Goal: Transaction & Acquisition: Download file/media

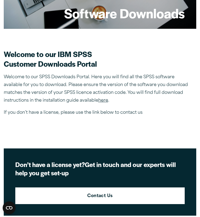
scroll to position [100, 0]
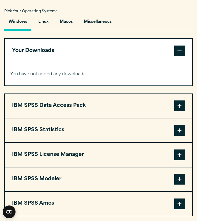
scroll to position [394, 0]
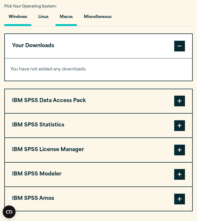
click at [67, 17] on button "Macos" at bounding box center [66, 18] width 21 height 15
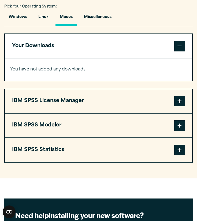
click at [71, 102] on button "IBM SPSS License Manager" at bounding box center [99, 101] width 188 height 24
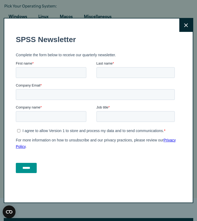
click at [187, 28] on button "Close" at bounding box center [186, 25] width 13 height 13
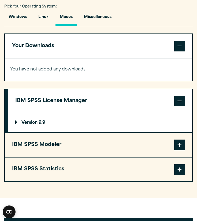
click at [19, 121] on summary "Version 9.9" at bounding box center [100, 123] width 184 height 19
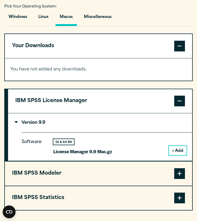
click at [23, 121] on p "Version 9.9" at bounding box center [30, 123] width 30 height 4
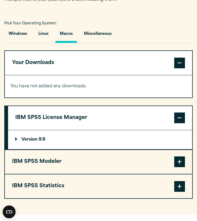
scroll to position [377, 0]
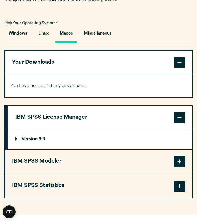
click at [39, 190] on button "IBM SPSS Statistics" at bounding box center [99, 187] width 188 height 24
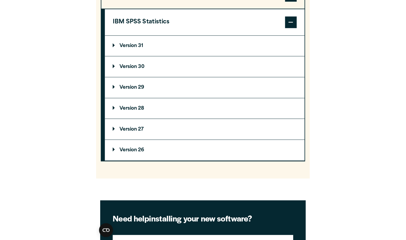
scroll to position [528, 0]
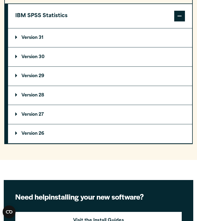
click at [38, 38] on p "Version 31" at bounding box center [29, 38] width 28 height 4
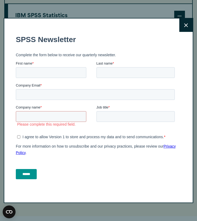
click at [183, 26] on button "Close" at bounding box center [186, 25] width 13 height 13
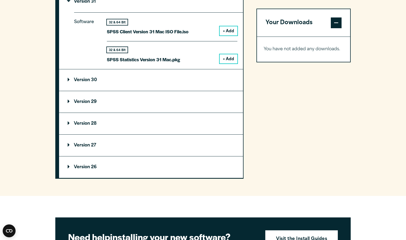
click at [197, 98] on div "Your Downloads You have not added any downloads. Download 0 Items" at bounding box center [303, 42] width 94 height 271
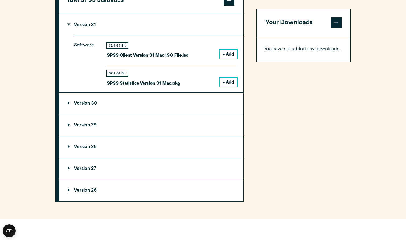
scroll to position [505, 0]
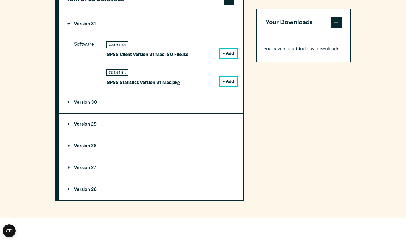
click at [129, 122] on summary "Version 29" at bounding box center [151, 124] width 184 height 21
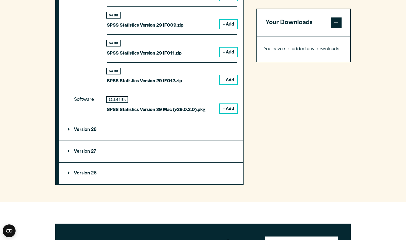
scroll to position [800, 0]
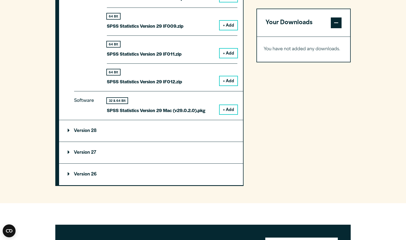
click at [197, 108] on button "+ Add" at bounding box center [229, 109] width 18 height 9
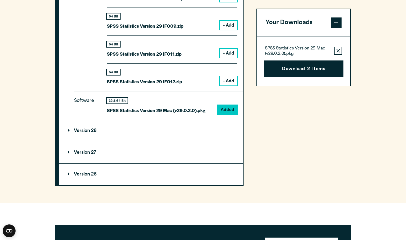
click at [197, 52] on icon "button" at bounding box center [337, 51] width 3 height 4
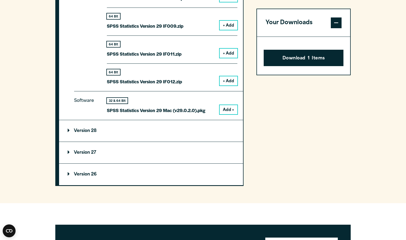
click at [197, 25] on span at bounding box center [336, 22] width 11 height 11
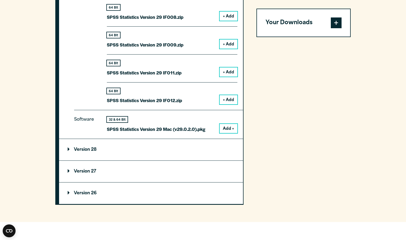
scroll to position [778, 0]
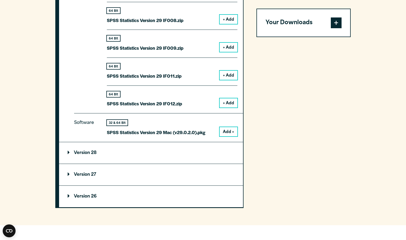
click at [163, 132] on p "SPSS Statistics Version 29 Mac (v29.0.2.0).pkg" at bounding box center [156, 132] width 99 height 8
click at [197, 20] on span at bounding box center [336, 22] width 11 height 11
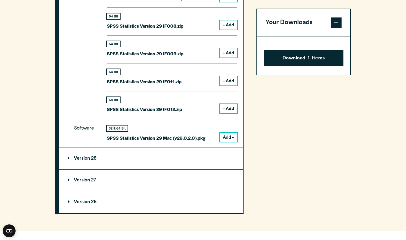
scroll to position [773, 0]
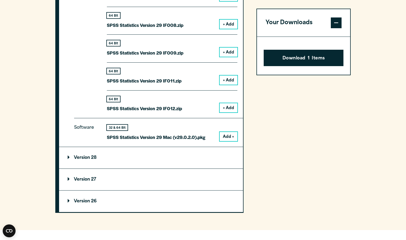
click at [197, 135] on button "Add +" at bounding box center [229, 136] width 18 height 9
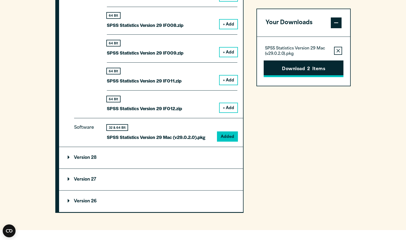
click at [197, 67] on button "Download 2 Items" at bounding box center [304, 68] width 80 height 17
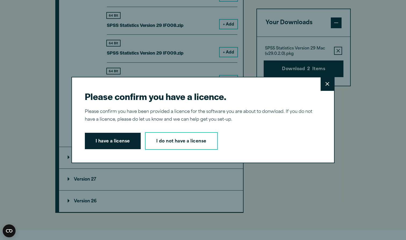
click at [99, 148] on button "I have a license" at bounding box center [113, 141] width 56 height 17
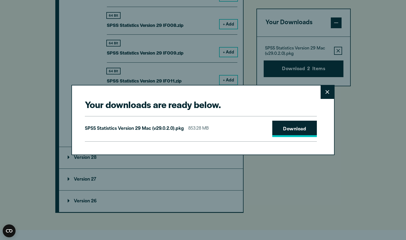
click at [197, 132] on link "Download" at bounding box center [294, 129] width 45 height 17
click at [197, 94] on icon at bounding box center [327, 92] width 4 height 4
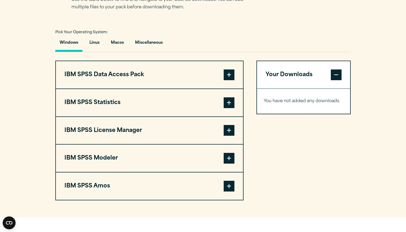
scroll to position [378, 0]
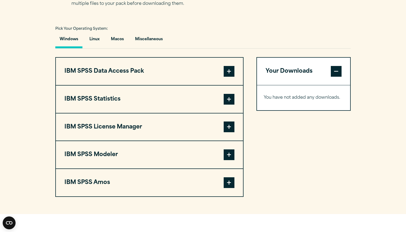
click at [228, 99] on span at bounding box center [229, 99] width 11 height 11
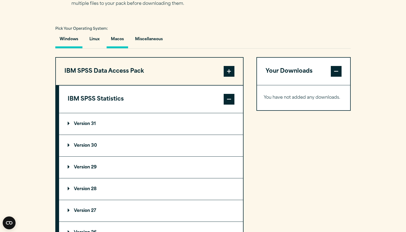
click at [117, 39] on button "Macos" at bounding box center [117, 40] width 21 height 15
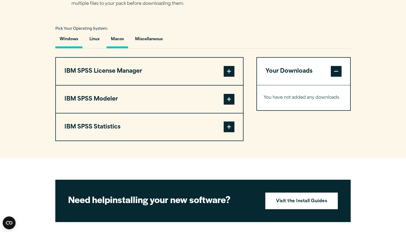
click at [65, 41] on button "Windows" at bounding box center [68, 40] width 27 height 15
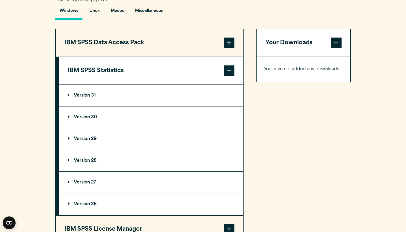
scroll to position [402, 0]
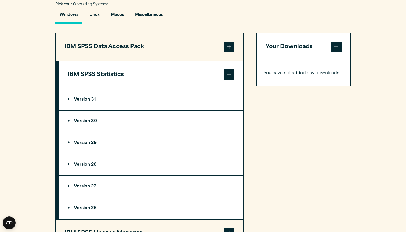
click at [88, 145] on p "Version 29" at bounding box center [82, 143] width 29 height 4
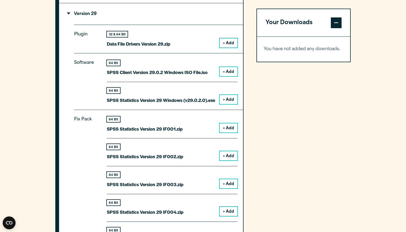
scroll to position [531, 0]
click at [231, 97] on button "+ Add" at bounding box center [229, 99] width 18 height 9
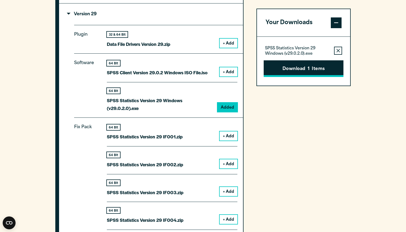
click at [288, 66] on button "Download 1 Items" at bounding box center [304, 68] width 80 height 17
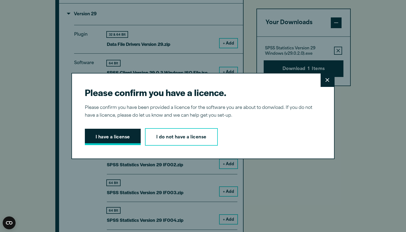
click at [137, 136] on button "I have a license" at bounding box center [113, 137] width 56 height 17
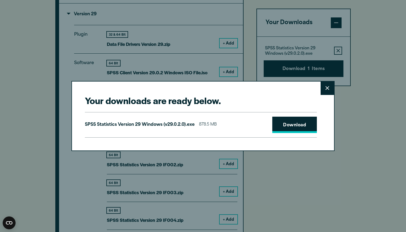
click at [304, 126] on link "Download" at bounding box center [294, 125] width 45 height 17
click at [325, 86] on button "Close" at bounding box center [327, 88] width 13 height 13
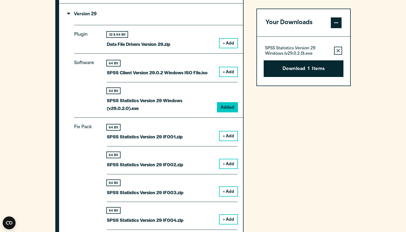
click at [325, 86] on div "Your downloads are ready below. Close SPSS Statistics Version 29 Windows (v29.0…" at bounding box center [203, 116] width 406 height 232
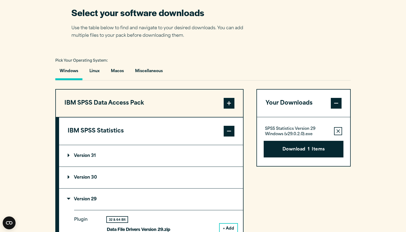
scroll to position [344, 0]
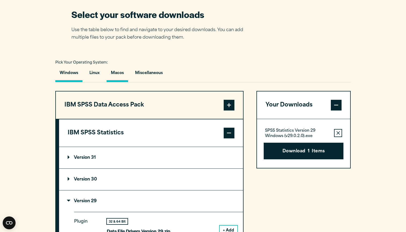
click at [112, 74] on button "Macos" at bounding box center [117, 74] width 21 height 15
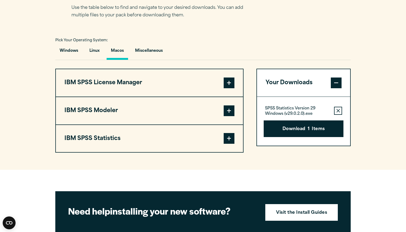
scroll to position [369, 0]
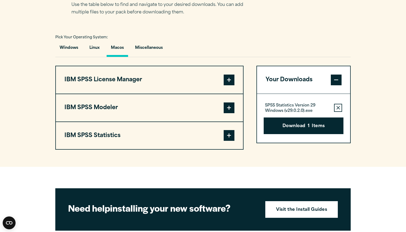
click at [147, 132] on button "IBM SPSS Statistics" at bounding box center [149, 135] width 187 height 27
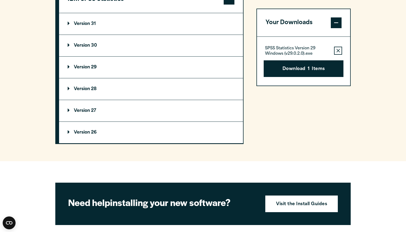
scroll to position [505, 0]
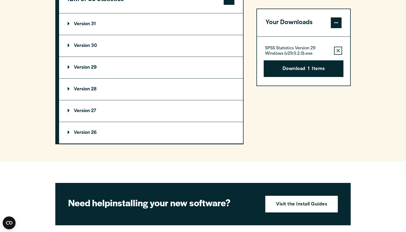
click at [86, 63] on summary "Version 29" at bounding box center [151, 67] width 184 height 21
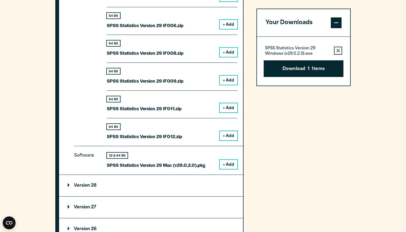
scroll to position [689, 0]
click at [170, 158] on div "32 & 64 Bit SPSS Statistics Version 29 Mac (v29.0.2.0).pkg" at bounding box center [156, 160] width 99 height 16
click at [234, 160] on button "+ Add" at bounding box center [229, 164] width 18 height 9
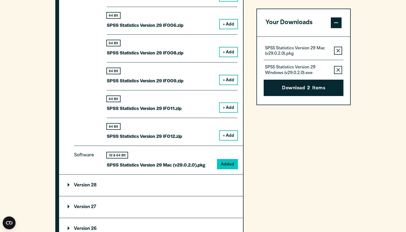
click at [338, 72] on button "Remove this item from your software download list" at bounding box center [338, 70] width 8 height 8
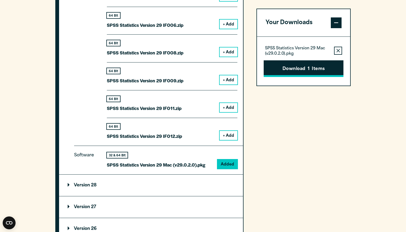
click at [318, 69] on button "Download 1 Items" at bounding box center [304, 68] width 80 height 17
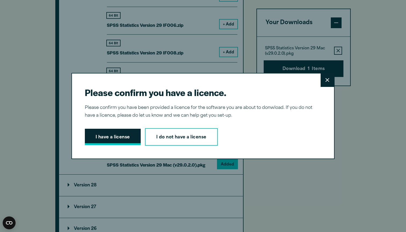
click at [109, 137] on button "I have a license" at bounding box center [113, 137] width 56 height 17
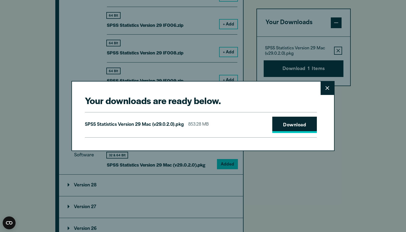
click at [288, 121] on link "Download" at bounding box center [294, 125] width 45 height 17
click at [328, 92] on button "Close" at bounding box center [327, 88] width 13 height 13
